Goal: Navigation & Orientation: Find specific page/section

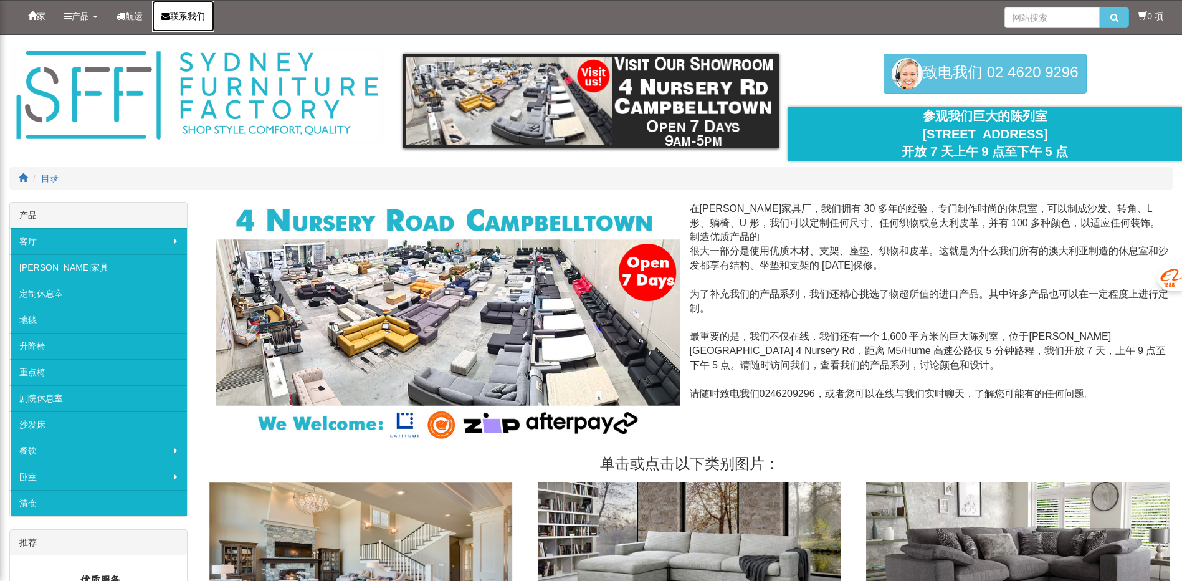
click at [168, 12] on icon at bounding box center [165, 16] width 9 height 9
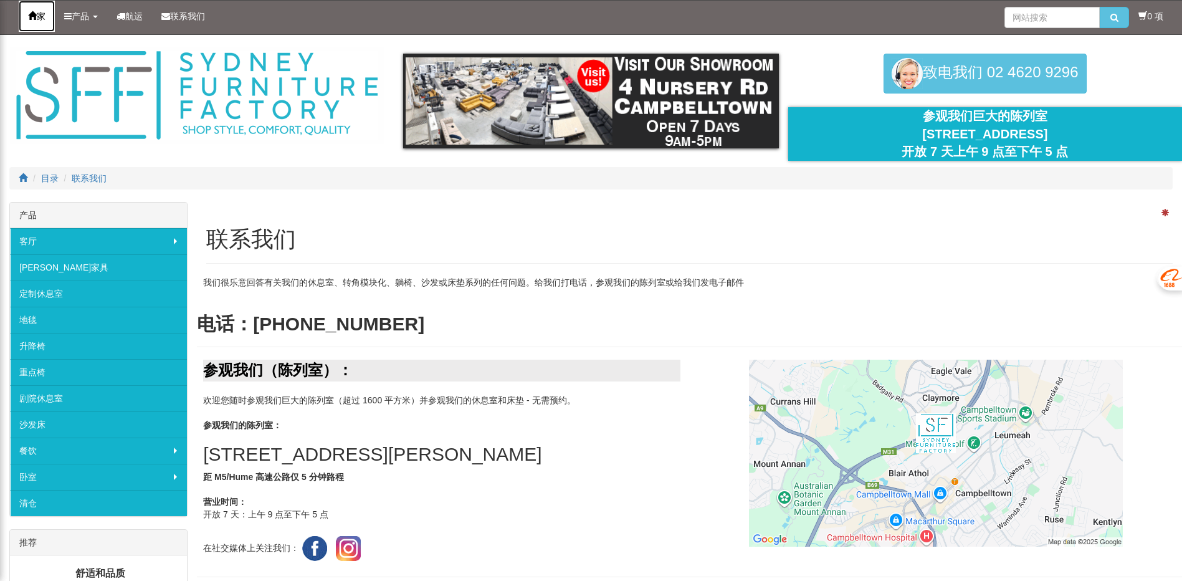
click at [23, 12] on link "家" at bounding box center [37, 16] width 36 height 31
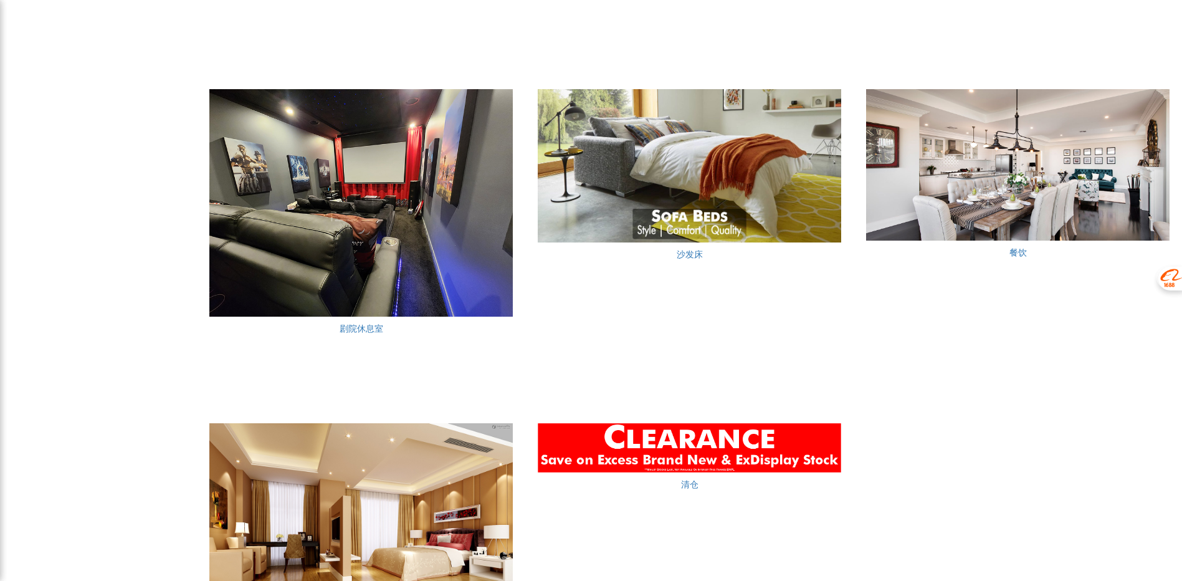
scroll to position [979, 0]
